Goal: Find contact information: Find contact information

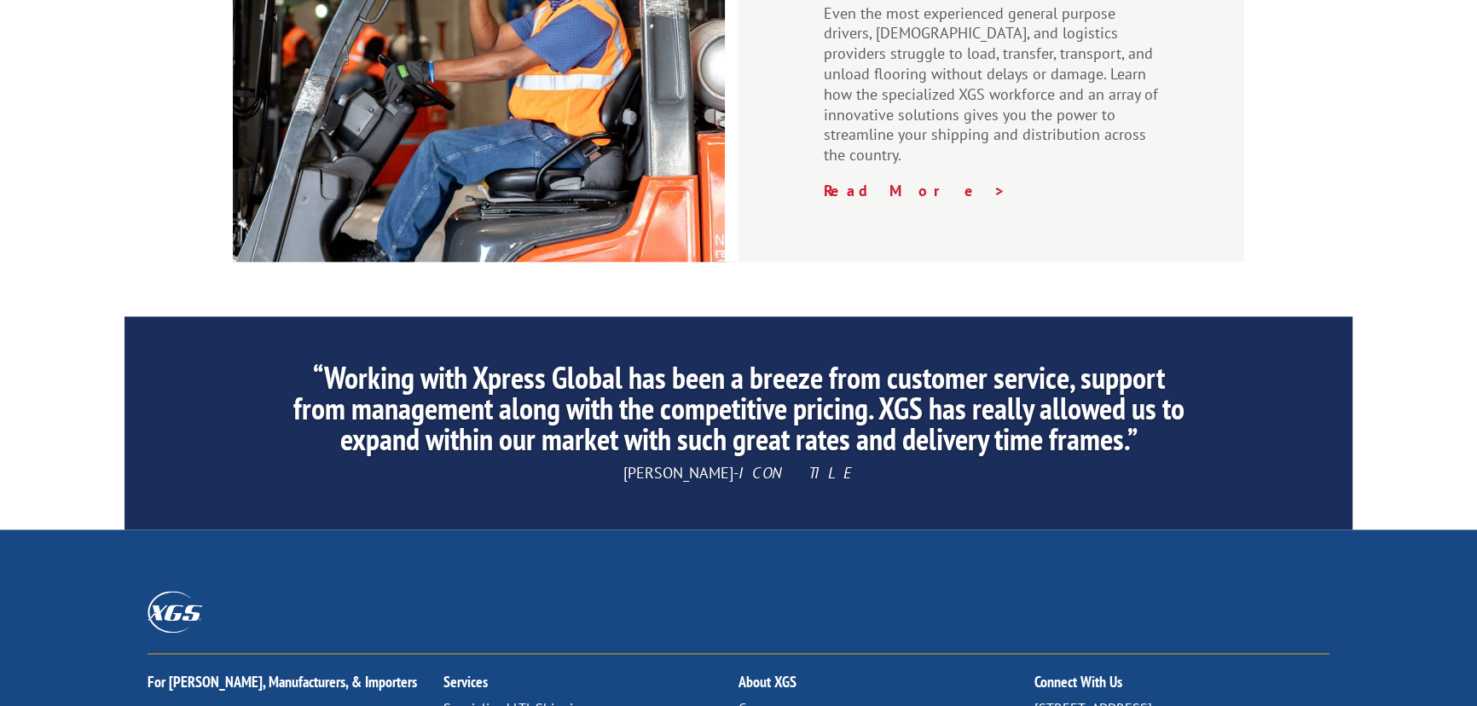
scroll to position [2691, 0]
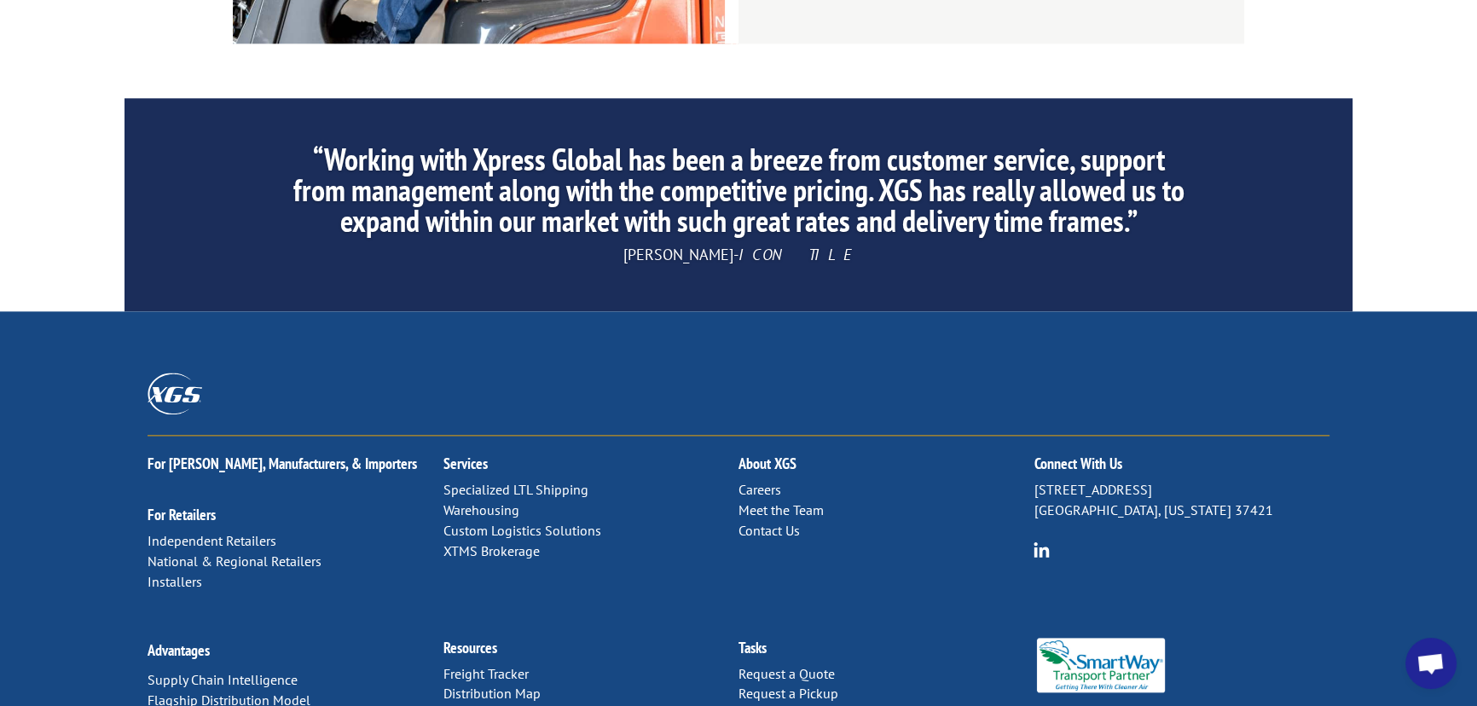
click at [785, 522] on link "Contact Us" at bounding box center [769, 530] width 61 height 17
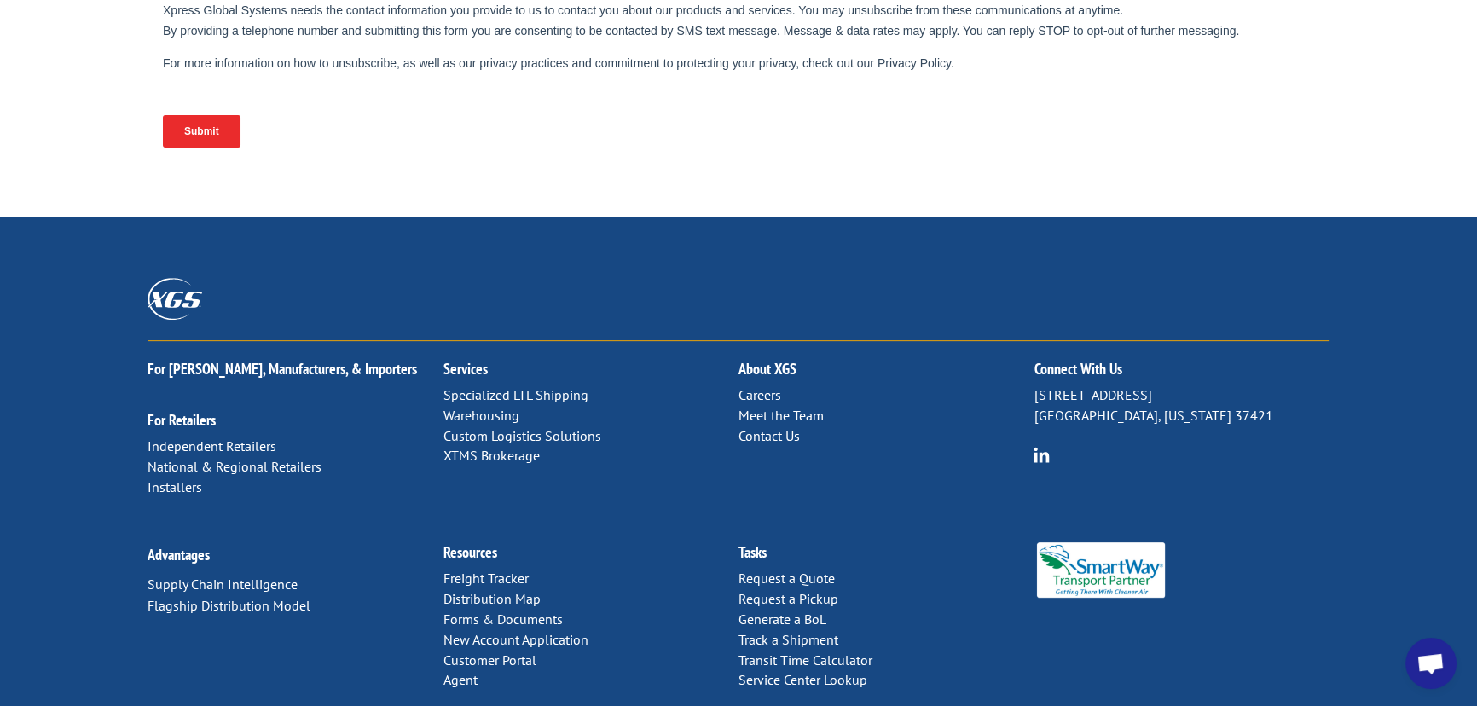
scroll to position [770, 0]
